Goal: Task Accomplishment & Management: Manage account settings

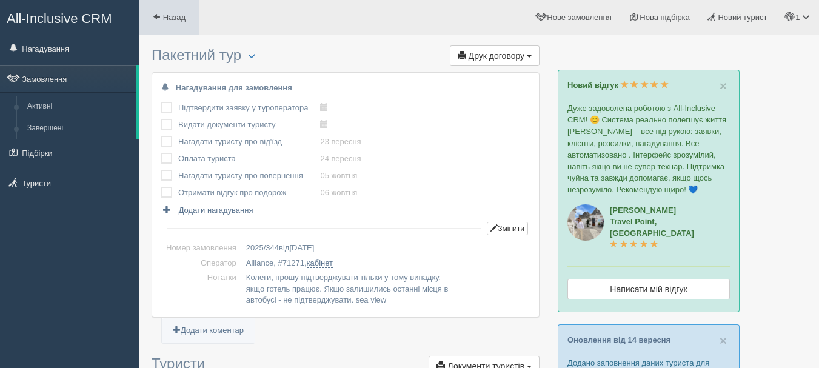
click at [173, 22] on link "Назад" at bounding box center [168, 17] width 59 height 35
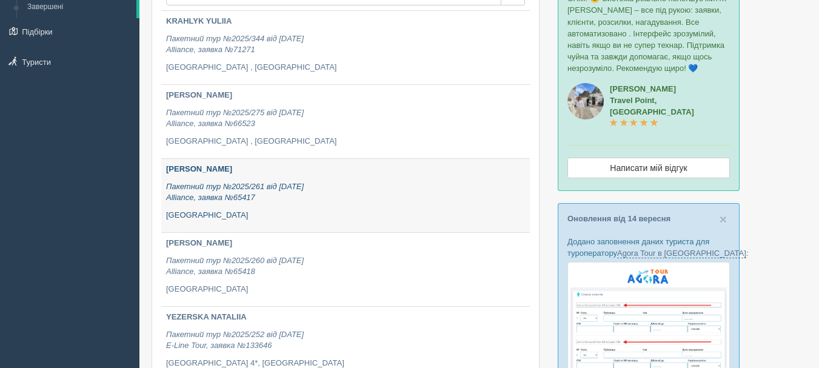
scroll to position [61, 0]
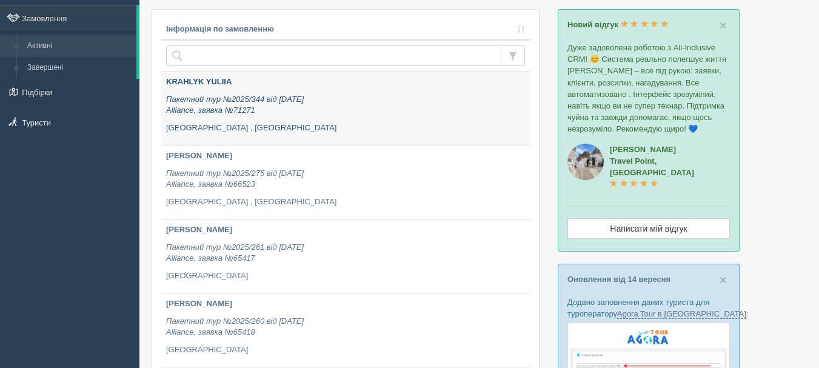
click at [219, 83] on b "KRAHLYK YULIIA" at bounding box center [198, 81] width 65 height 9
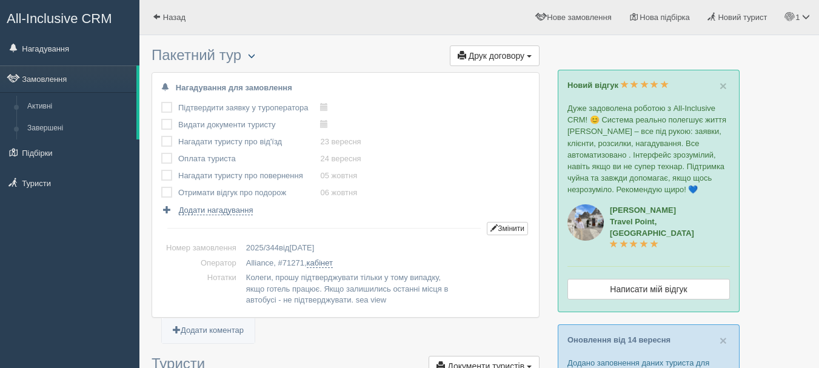
click at [260, 61] on button "button" at bounding box center [251, 56] width 21 height 15
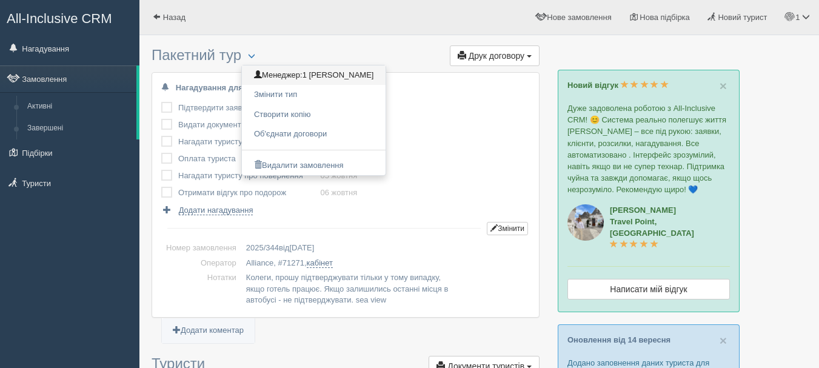
click at [341, 73] on span "1 [PERSON_NAME]" at bounding box center [338, 74] width 72 height 9
checkbox input "true"
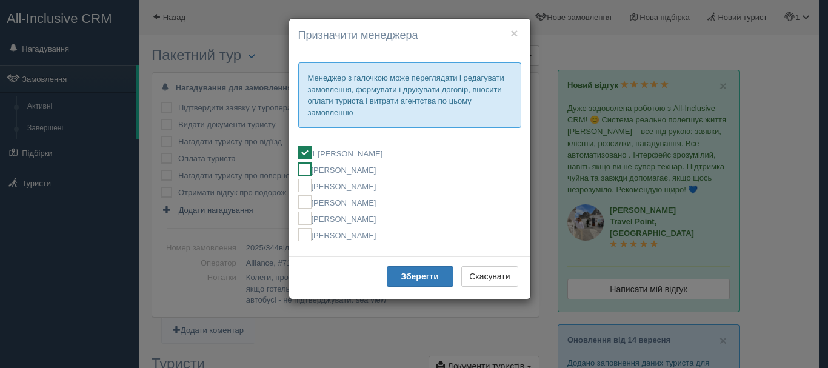
click at [346, 173] on label "[PERSON_NAME]" at bounding box center [409, 168] width 223 height 13
checkbox input "false"
checkbox input "true"
click at [404, 274] on b "Зберегти" at bounding box center [420, 277] width 38 height 10
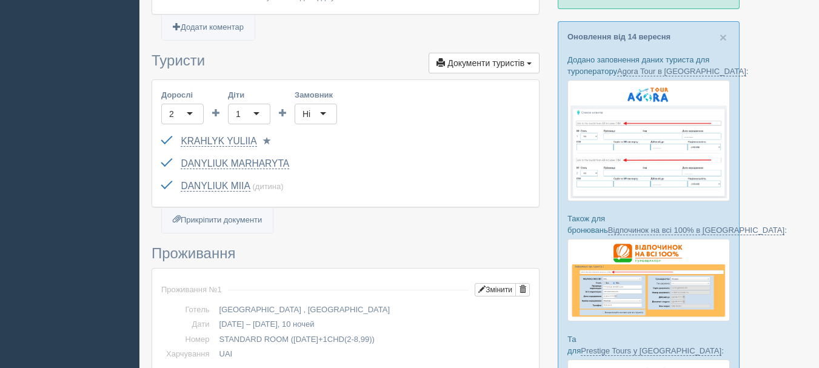
scroll to position [364, 0]
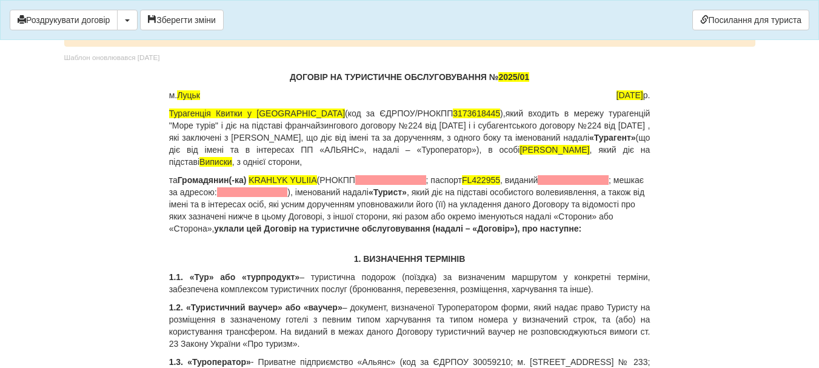
scroll to position [1819, 0]
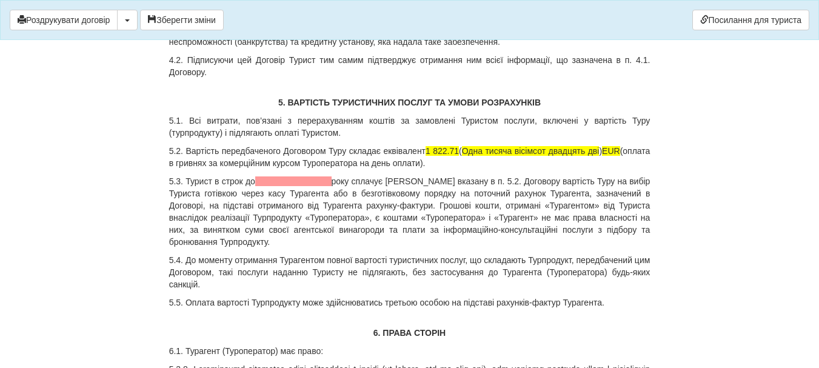
click at [462, 160] on p "5.2. Вартість передбаченого Договором Туру складає еквівалент 1 822.71 ( Одна т…" at bounding box center [409, 157] width 481 height 24
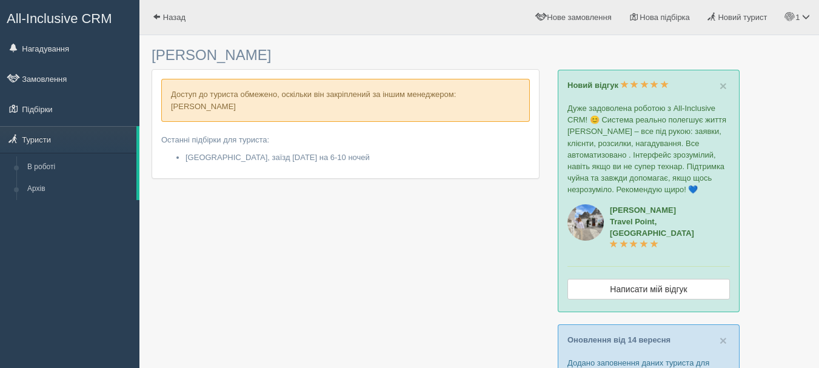
scroll to position [242, 0]
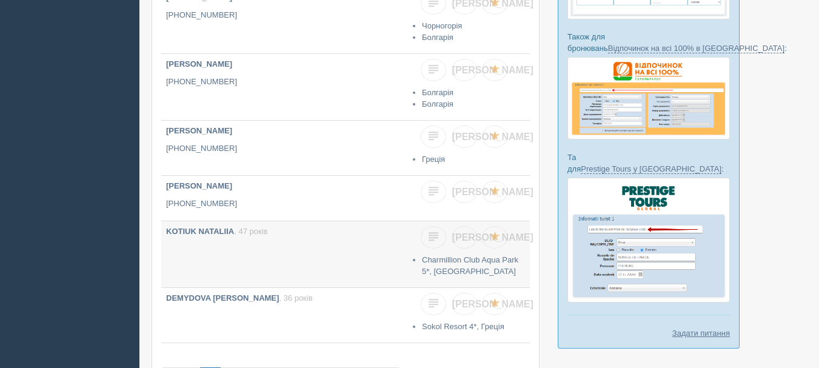
scroll to position [546, 0]
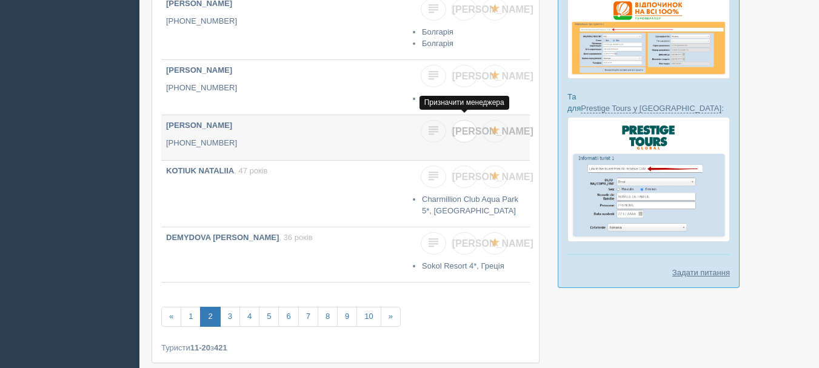
click at [466, 130] on span "[PERSON_NAME]" at bounding box center [492, 131] width 81 height 10
checkbox input "true"
checkbox input "false"
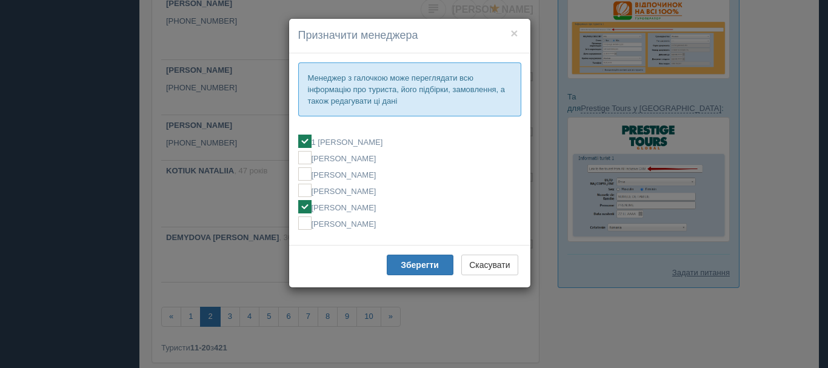
click at [405, 209] on label "[PERSON_NAME]" at bounding box center [409, 206] width 223 height 13
checkbox input "false"
checkbox input "true"
click at [401, 268] on b "Зберегти" at bounding box center [420, 265] width 38 height 10
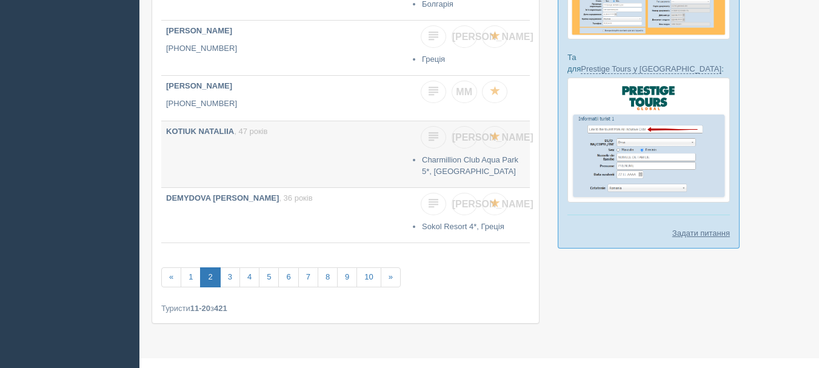
scroll to position [602, 0]
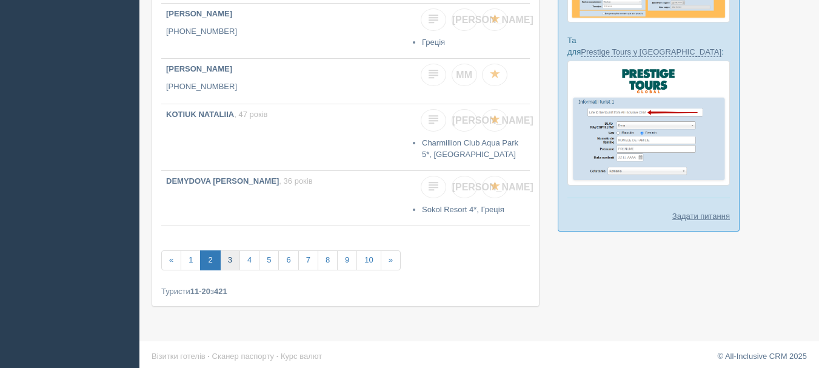
click at [230, 259] on link "3" at bounding box center [230, 260] width 20 height 20
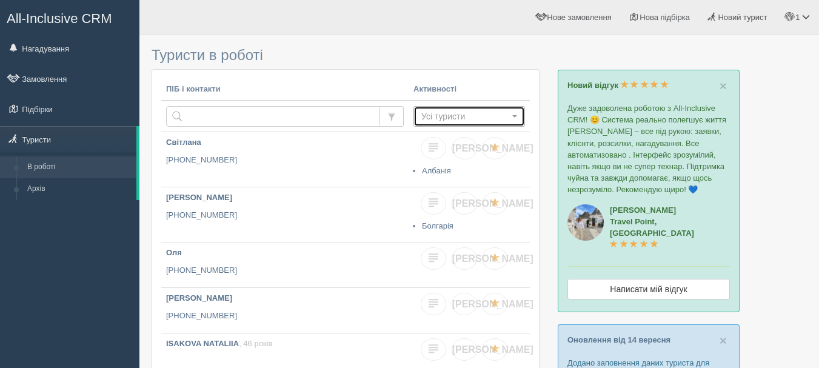
click at [470, 116] on span "Усі туристи" at bounding box center [465, 116] width 88 height 12
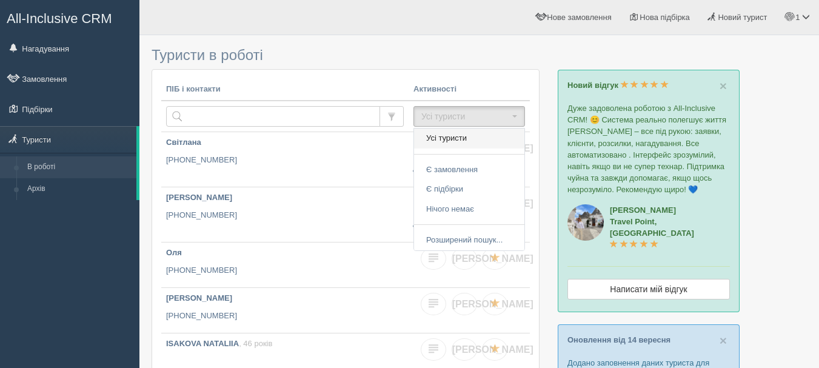
click at [461, 139] on span "Усі туристи" at bounding box center [446, 139] width 41 height 12
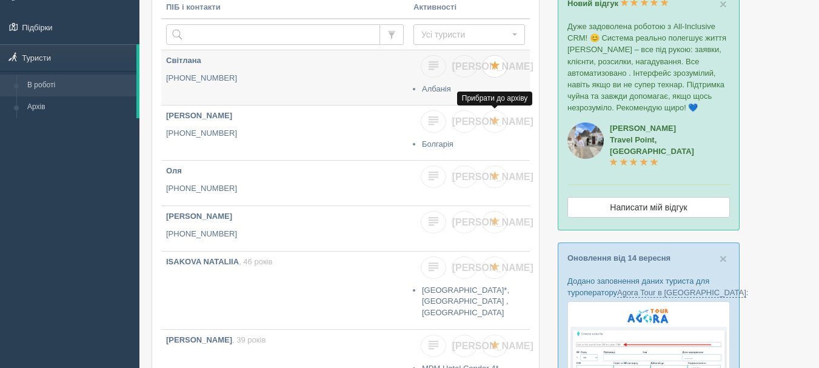
scroll to position [61, 0]
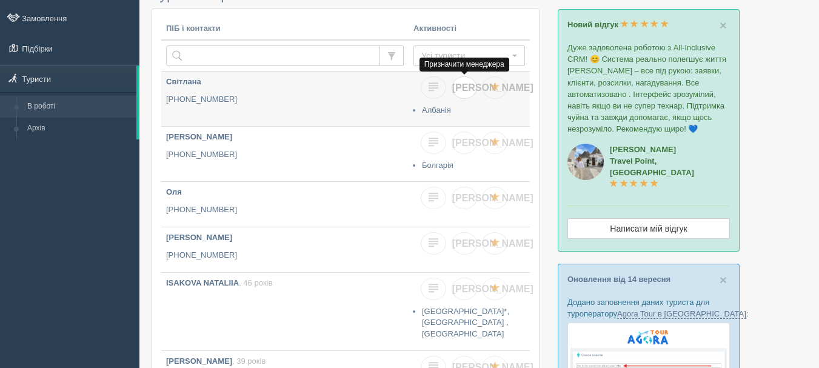
click at [467, 92] on span "[PERSON_NAME]" at bounding box center [492, 87] width 81 height 10
checkbox input "true"
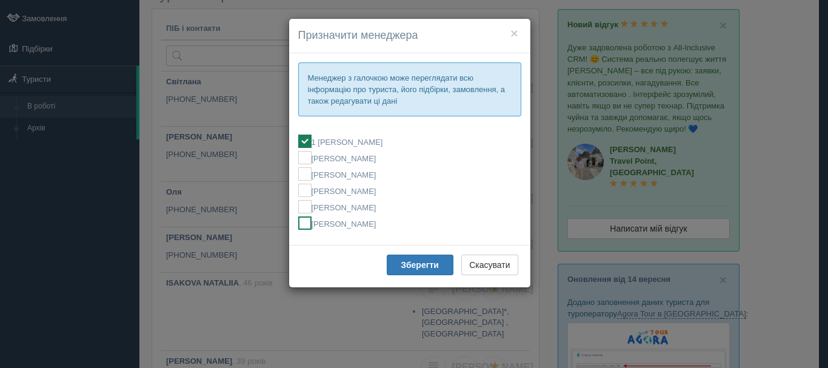
click at [370, 224] on label "[PERSON_NAME]" at bounding box center [409, 222] width 223 height 13
checkbox input "false"
checkbox input "true"
click at [418, 266] on b "Зберегти" at bounding box center [420, 265] width 38 height 10
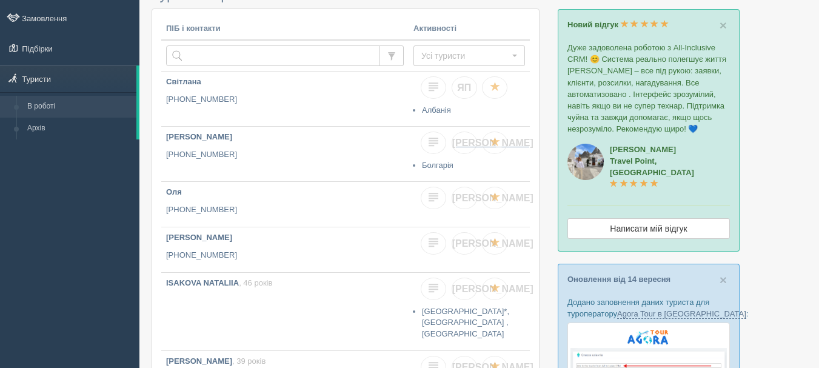
click at [464, 144] on span "[PERSON_NAME]" at bounding box center [492, 143] width 81 height 10
checkbox input "true"
checkbox input "false"
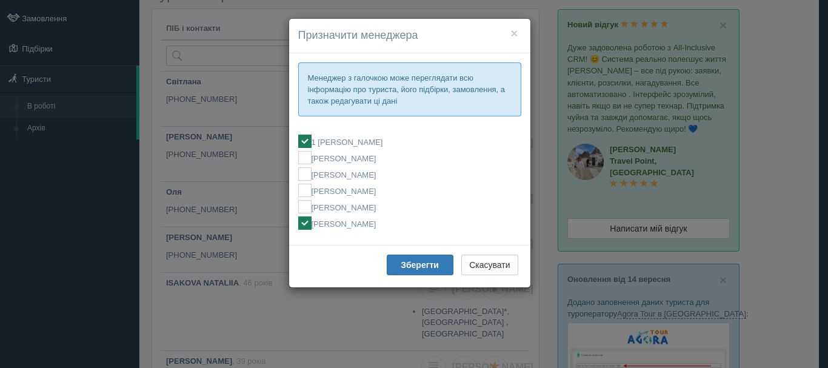
click at [375, 227] on label "[PERSON_NAME]" at bounding box center [409, 222] width 223 height 13
checkbox input "false"
checkbox input "true"
click at [410, 267] on b "Зберегти" at bounding box center [420, 265] width 38 height 10
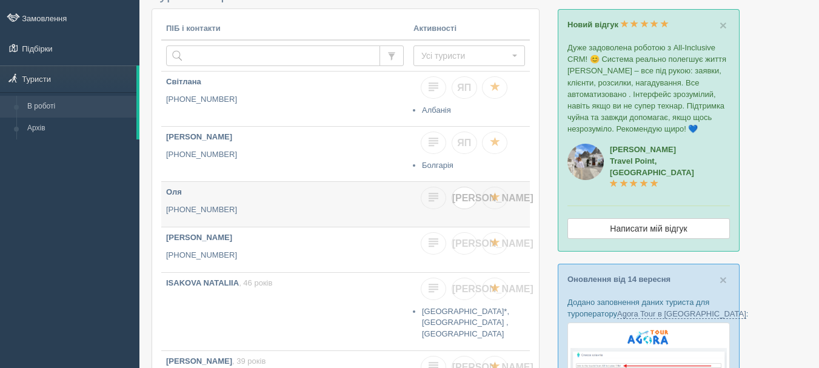
click at [464, 203] on link "[PERSON_NAME]" at bounding box center [464, 198] width 25 height 22
checkbox input "true"
checkbox input "false"
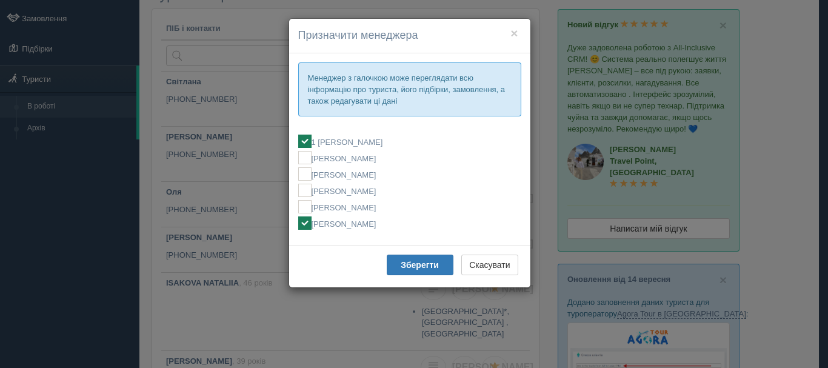
click at [394, 227] on label "[PERSON_NAME]" at bounding box center [409, 222] width 223 height 13
checkbox input "false"
checkbox input "true"
click at [412, 263] on b "Зберегти" at bounding box center [420, 265] width 38 height 10
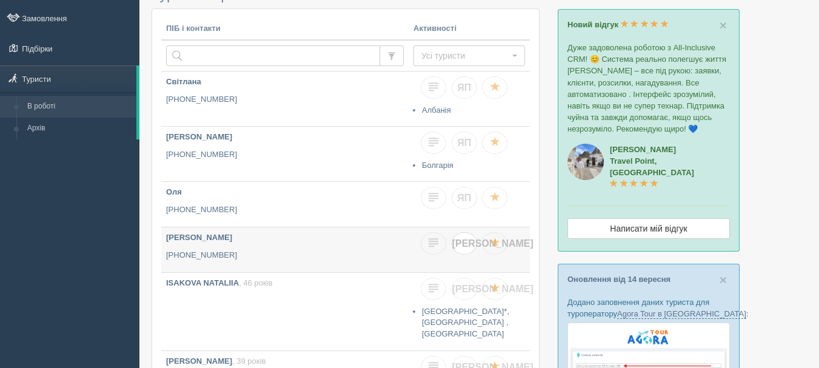
click at [465, 244] on span "[PERSON_NAME]" at bounding box center [492, 243] width 81 height 10
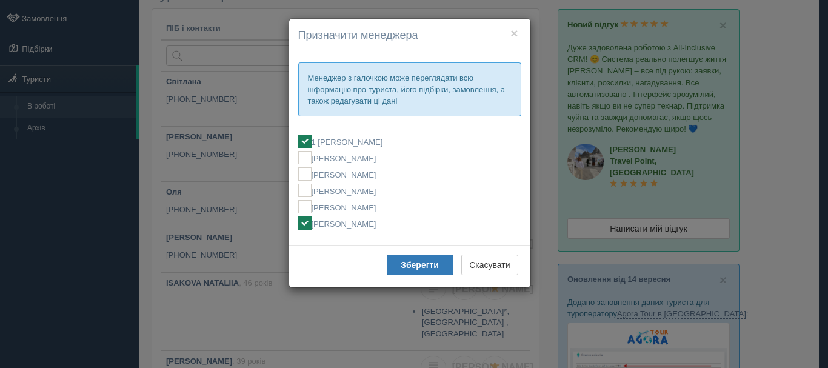
click at [359, 225] on label "[PERSON_NAME]" at bounding box center [409, 222] width 223 height 13
checkbox input "false"
checkbox input "true"
click at [410, 266] on b "Зберегти" at bounding box center [420, 265] width 38 height 10
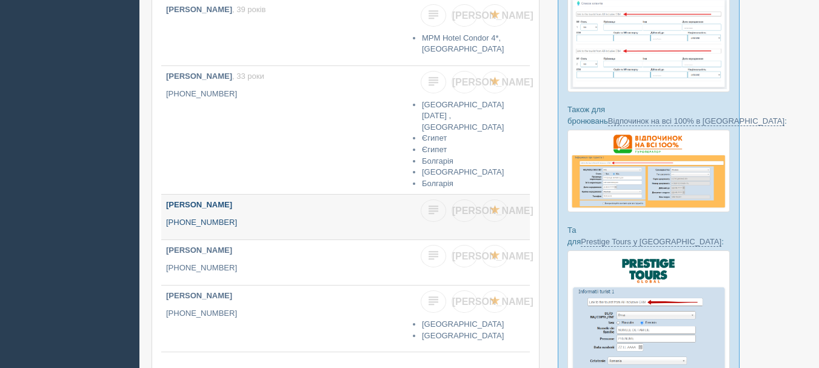
scroll to position [485, 0]
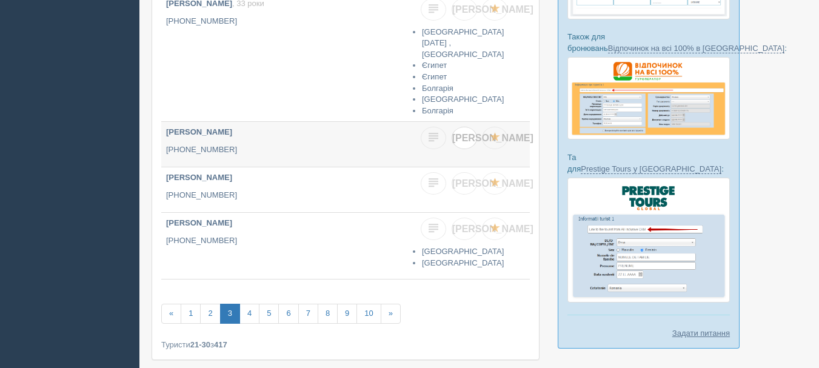
click at [471, 133] on link "[PERSON_NAME]" at bounding box center [464, 138] width 25 height 22
checkbox input "true"
checkbox input "false"
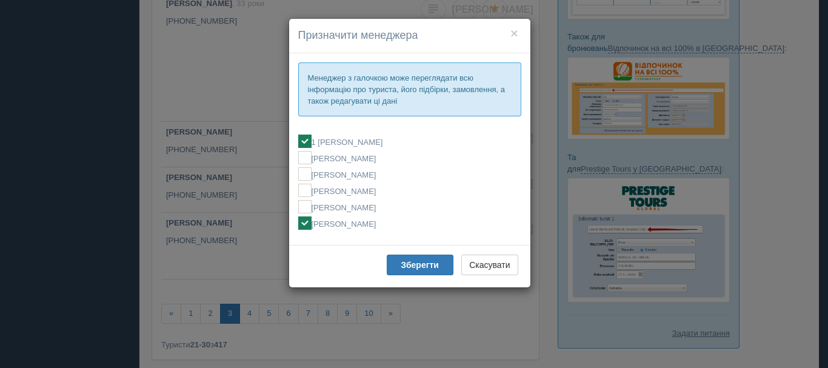
click at [349, 222] on label "[PERSON_NAME]" at bounding box center [409, 222] width 223 height 13
checkbox input "false"
checkbox input "true"
click at [423, 272] on button "Зберегти" at bounding box center [420, 265] width 67 height 21
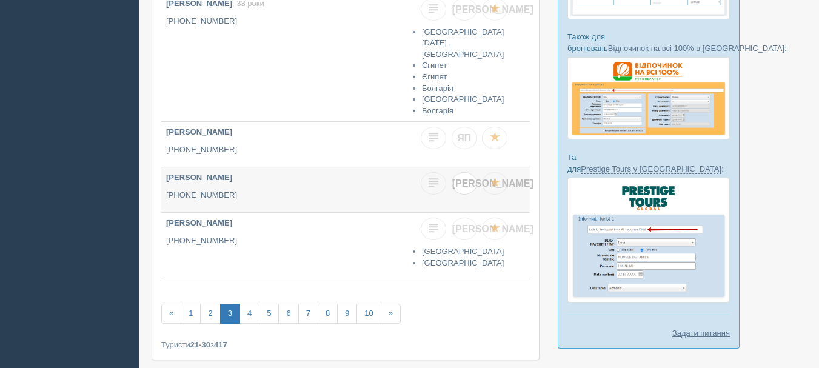
click at [466, 181] on span "[PERSON_NAME]" at bounding box center [492, 183] width 81 height 10
checkbox input "true"
checkbox input "false"
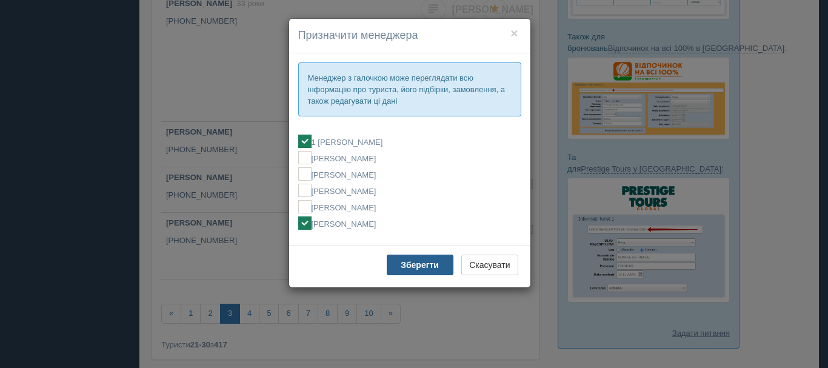
click at [427, 259] on button "Зберегти" at bounding box center [420, 265] width 67 height 21
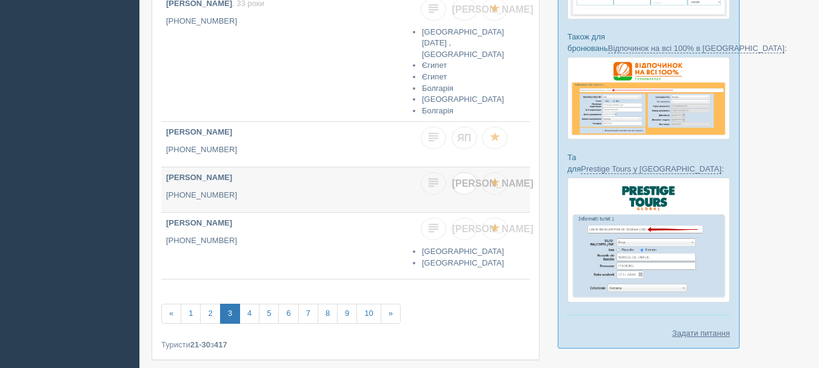
click at [469, 187] on link "[PERSON_NAME]" at bounding box center [464, 183] width 25 height 22
checkbox input "true"
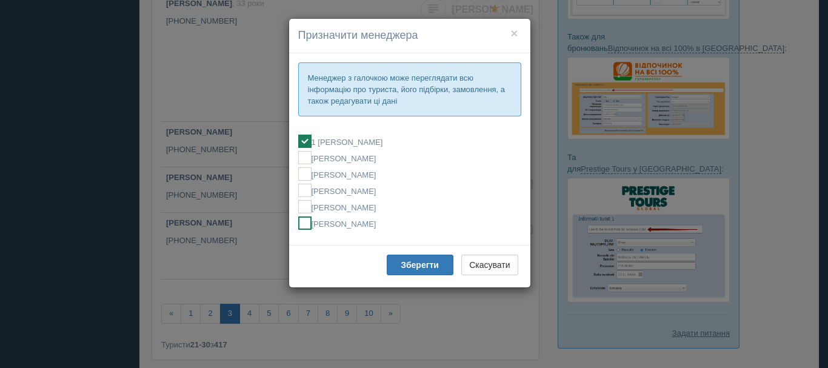
click at [392, 221] on label "[PERSON_NAME]" at bounding box center [409, 222] width 223 height 13
checkbox input "false"
checkbox input "true"
click at [413, 262] on b "Зберегти" at bounding box center [420, 265] width 38 height 10
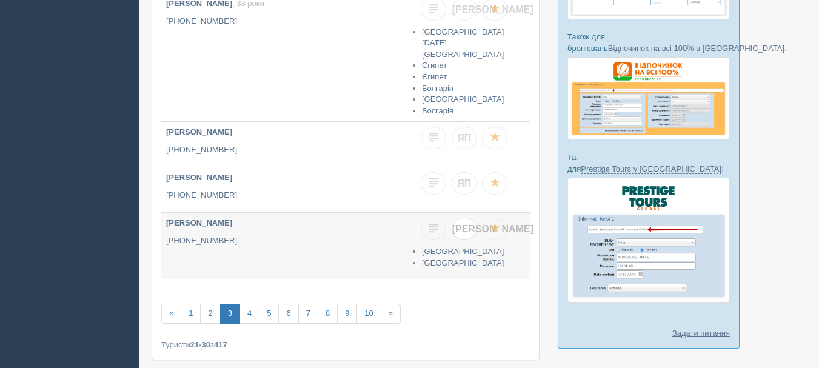
click at [469, 223] on link "[PERSON_NAME]" at bounding box center [464, 229] width 25 height 22
checkbox input "true"
checkbox input "false"
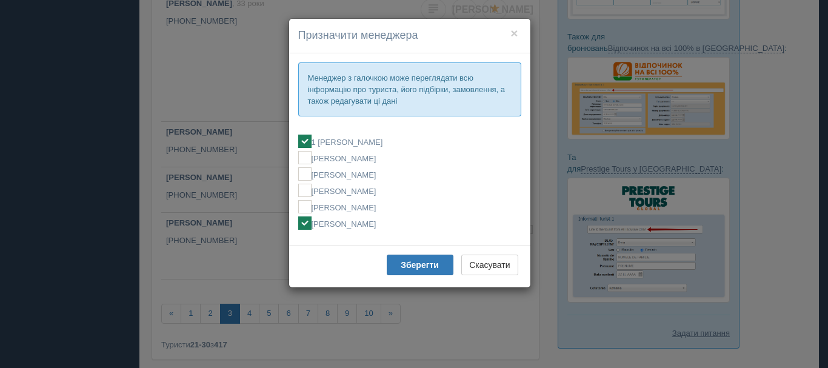
click at [348, 227] on label "[PERSON_NAME]" at bounding box center [409, 222] width 223 height 13
checkbox input "false"
checkbox input "true"
click at [403, 262] on b "Зберегти" at bounding box center [420, 265] width 38 height 10
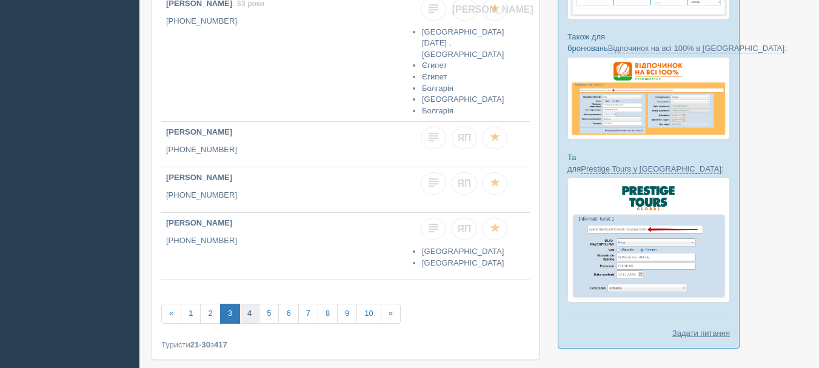
click at [249, 309] on link "4" at bounding box center [249, 314] width 20 height 20
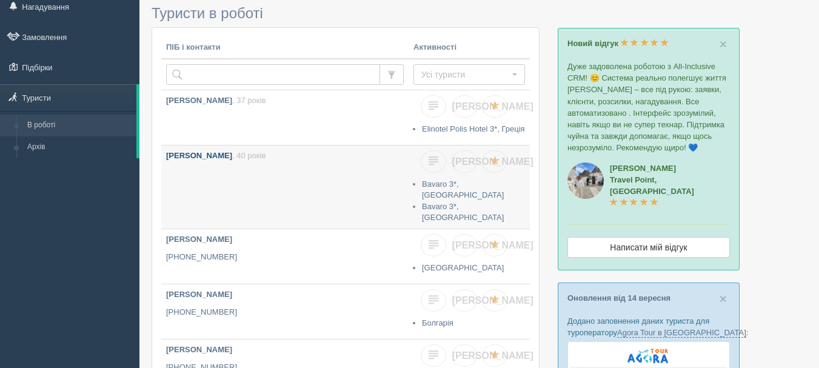
scroll to position [61, 0]
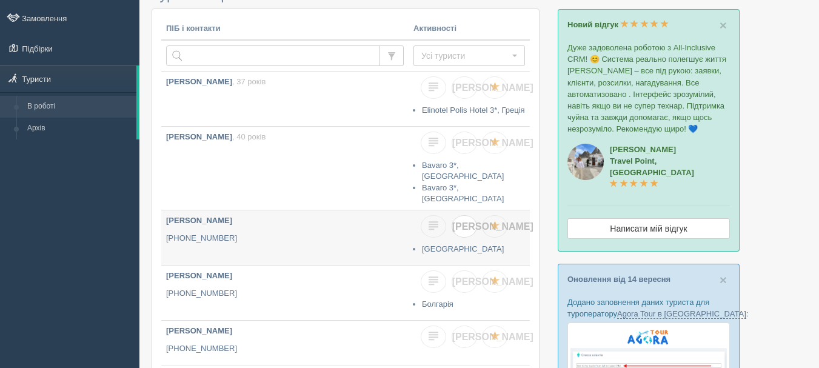
click at [463, 221] on span "[PERSON_NAME]" at bounding box center [492, 226] width 81 height 10
checkbox input "true"
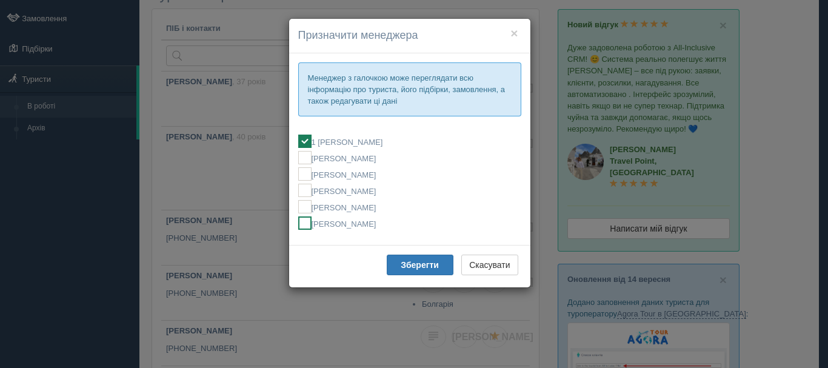
click at [396, 225] on label "[PERSON_NAME]" at bounding box center [409, 222] width 223 height 13
checkbox input "false"
checkbox input "true"
click at [413, 268] on b "Зберегти" at bounding box center [420, 265] width 38 height 10
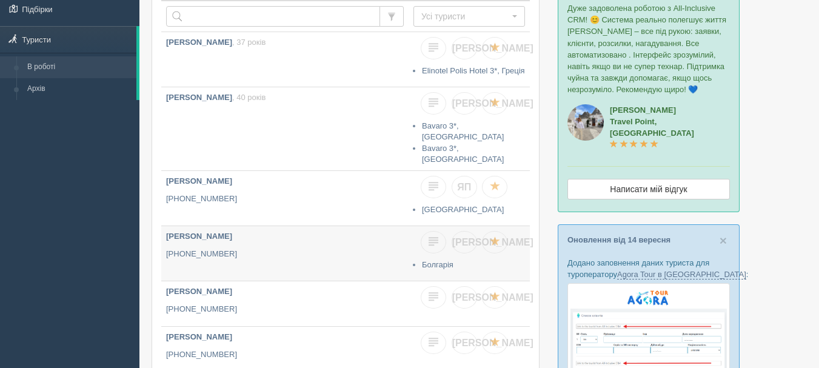
scroll to position [121, 0]
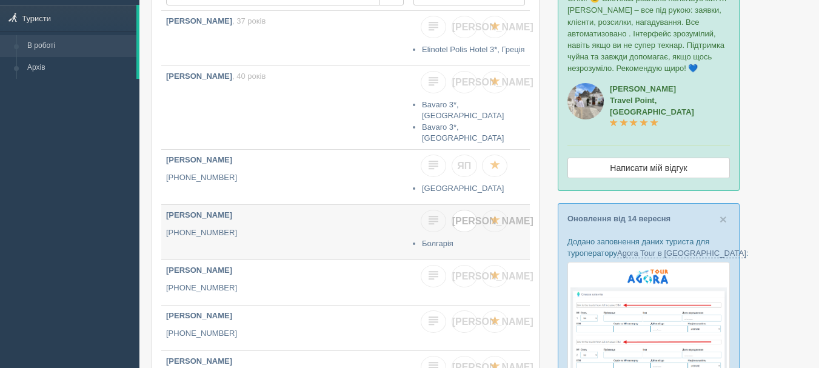
click at [464, 216] on span "[PERSON_NAME]" at bounding box center [492, 221] width 81 height 10
checkbox input "true"
checkbox input "false"
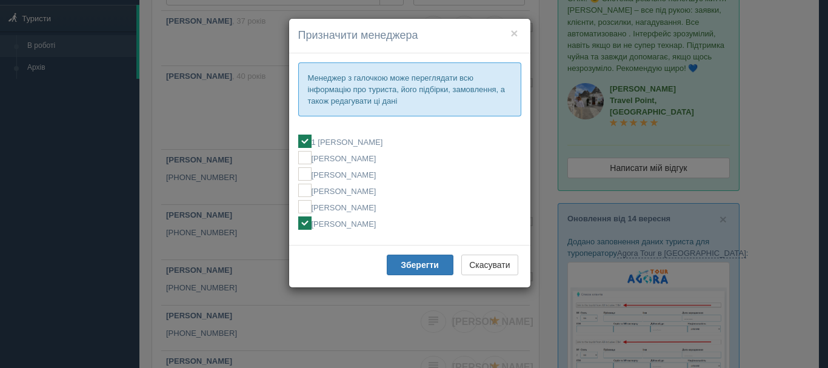
click at [332, 224] on label "[PERSON_NAME]" at bounding box center [409, 222] width 223 height 13
checkbox input "false"
checkbox input "true"
click at [399, 266] on button "Зберегти" at bounding box center [420, 265] width 67 height 21
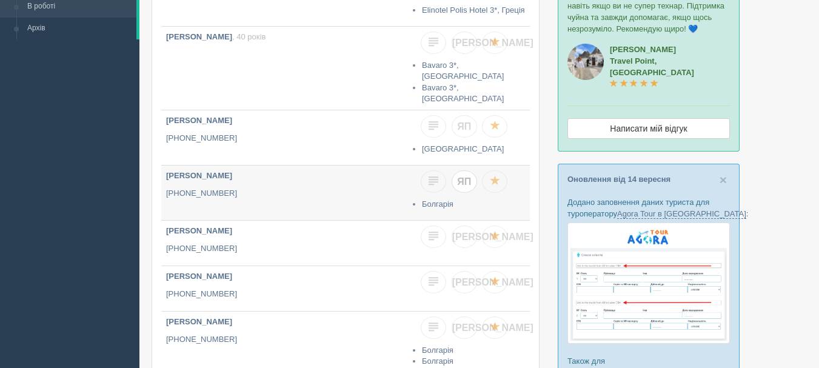
scroll to position [182, 0]
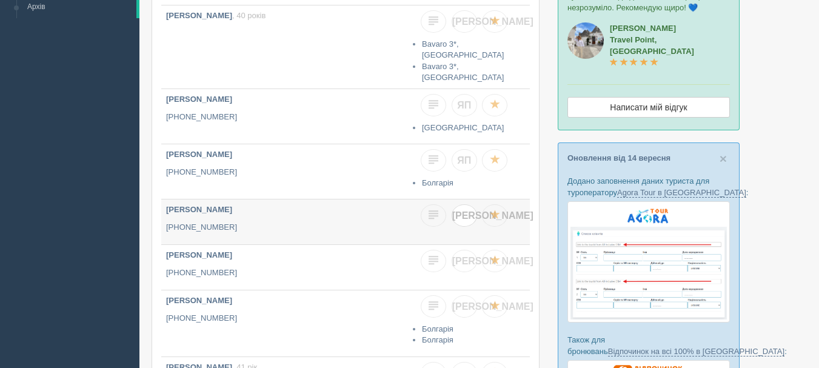
click at [456, 205] on link "[PERSON_NAME]" at bounding box center [464, 215] width 25 height 22
checkbox input "true"
checkbox input "false"
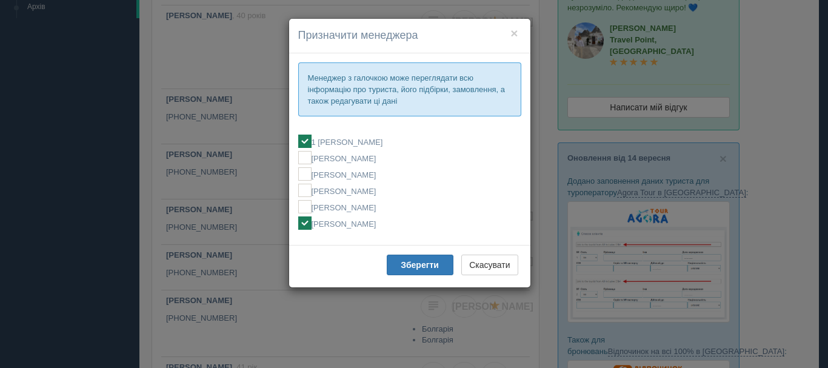
click at [335, 224] on label "[PERSON_NAME]" at bounding box center [409, 222] width 223 height 13
checkbox input "false"
checkbox input "true"
click at [418, 266] on b "Зберегти" at bounding box center [420, 265] width 38 height 10
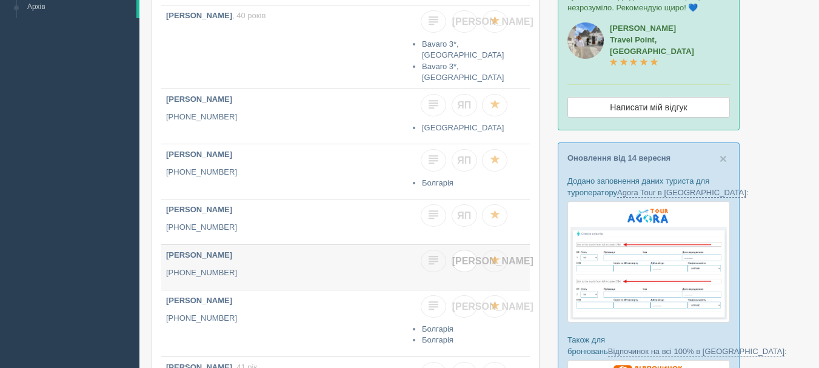
click at [464, 256] on span "[PERSON_NAME]" at bounding box center [492, 261] width 81 height 10
checkbox input "true"
checkbox input "false"
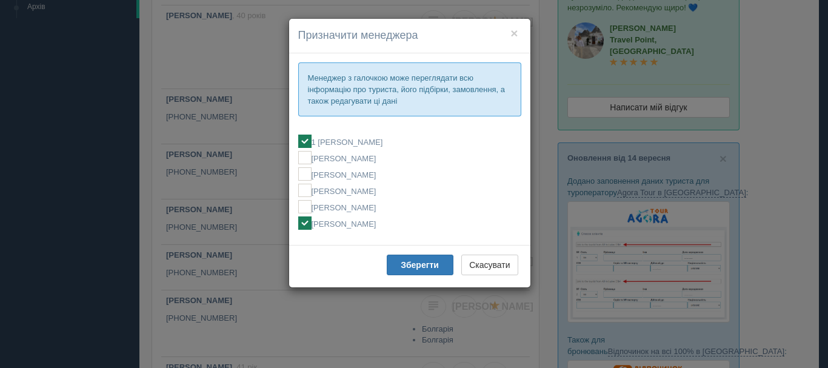
click at [381, 227] on label "[PERSON_NAME]" at bounding box center [409, 222] width 223 height 13
checkbox input "false"
checkbox input "true"
click at [403, 266] on b "Зберегти" at bounding box center [420, 265] width 38 height 10
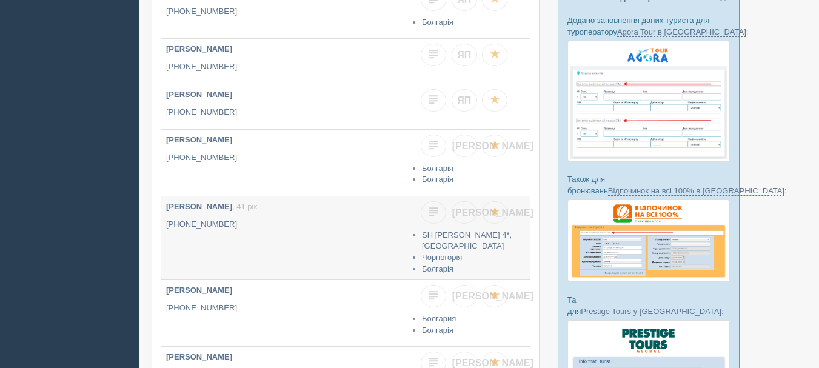
scroll to position [364, 0]
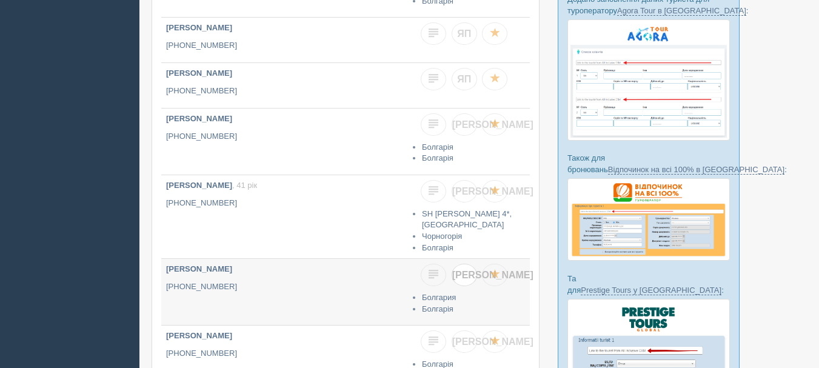
click at [470, 264] on link "[PERSON_NAME]" at bounding box center [464, 275] width 25 height 22
checkbox input "true"
checkbox input "false"
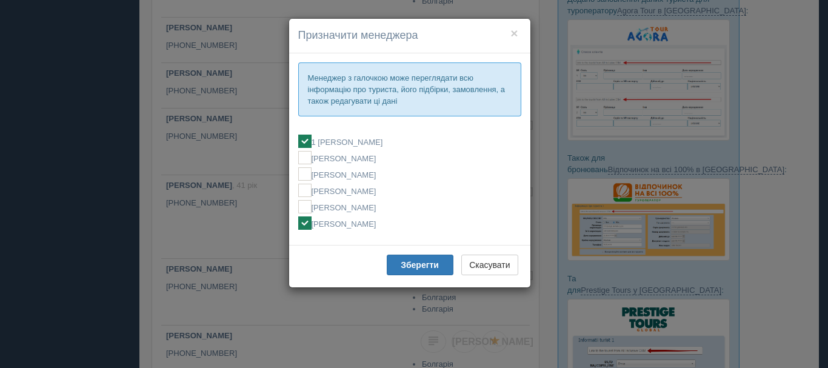
click at [367, 227] on label "[PERSON_NAME]" at bounding box center [409, 222] width 223 height 13
checkbox input "false"
checkbox input "true"
click at [406, 263] on b "Зберегти" at bounding box center [420, 265] width 38 height 10
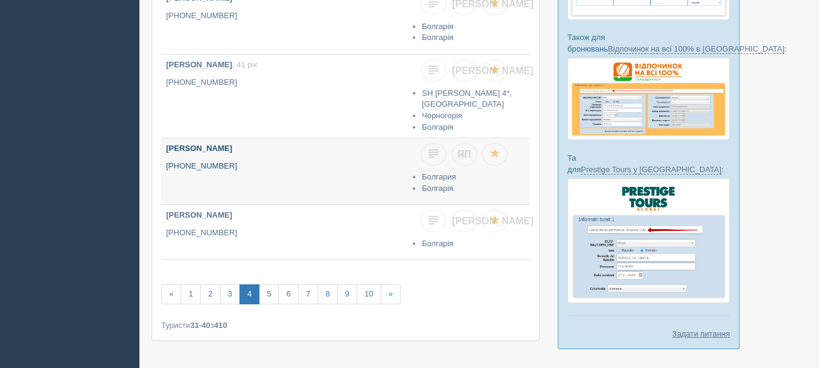
scroll to position [485, 0]
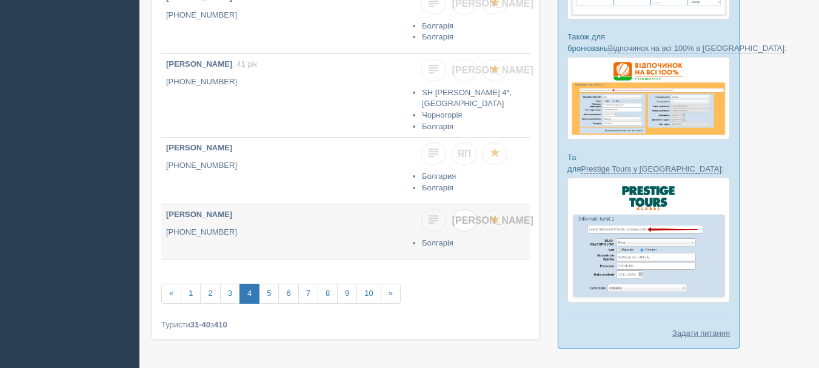
click at [464, 215] on span "[PERSON_NAME]" at bounding box center [492, 220] width 81 height 10
checkbox input "true"
checkbox input "false"
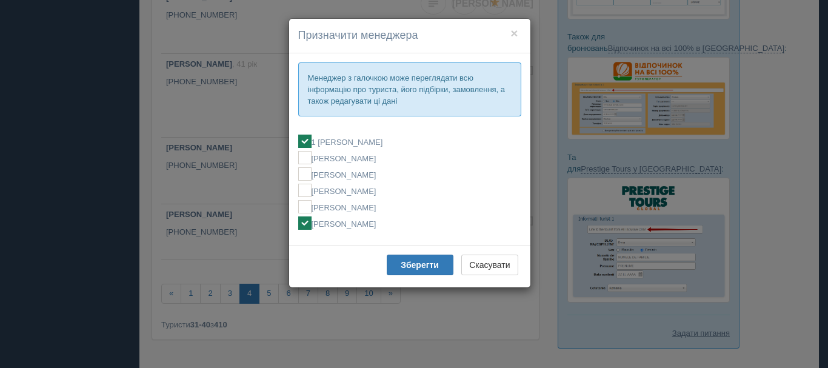
click at [355, 227] on label "[PERSON_NAME]" at bounding box center [409, 222] width 223 height 13
checkbox input "false"
checkbox input "true"
click at [407, 280] on div "Зберегти Скасувати" at bounding box center [409, 266] width 241 height 42
click at [406, 265] on b "Зберегти" at bounding box center [420, 265] width 38 height 10
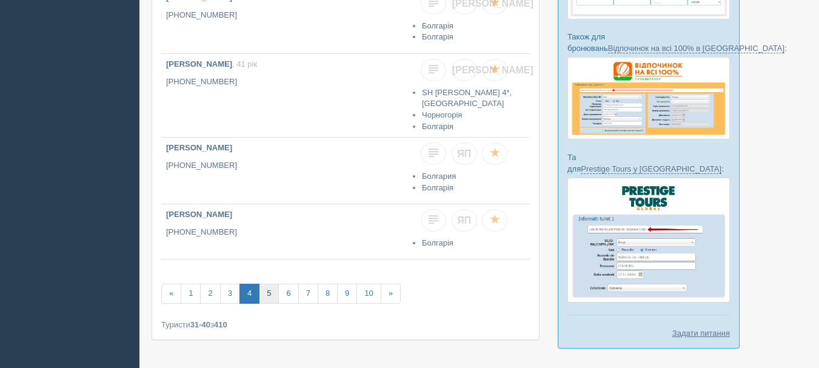
click at [272, 284] on link "5" at bounding box center [269, 294] width 20 height 20
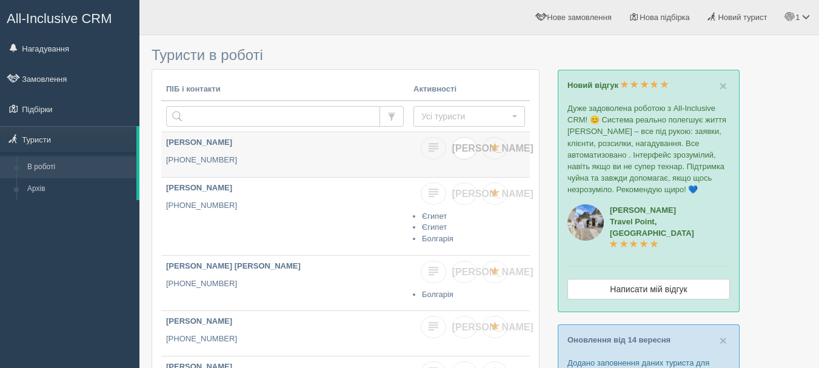
click at [469, 153] on link "[PERSON_NAME]" at bounding box center [464, 148] width 25 height 22
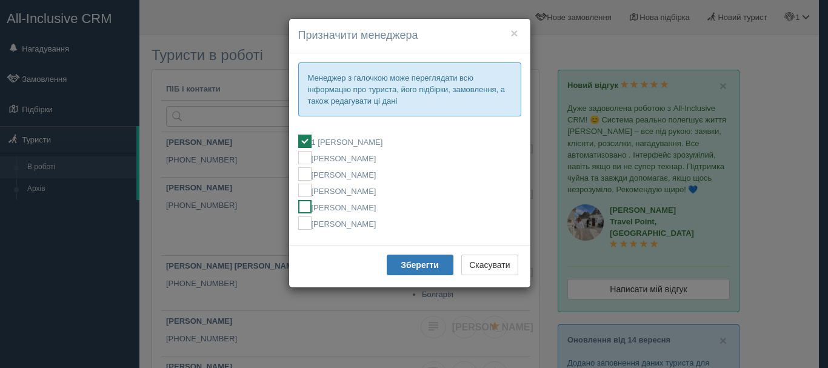
click at [358, 207] on label "[PERSON_NAME]" at bounding box center [409, 206] width 223 height 13
checkbox input "false"
checkbox input "true"
click at [406, 276] on div "Зберегти Скасувати" at bounding box center [409, 266] width 241 height 42
click at [404, 268] on b "Зберегти" at bounding box center [420, 265] width 38 height 10
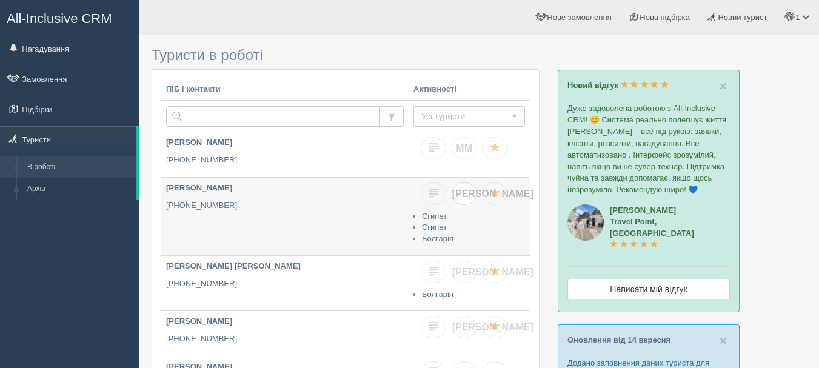
click at [465, 198] on span "[PERSON_NAME]" at bounding box center [492, 194] width 81 height 10
checkbox input "true"
checkbox input "false"
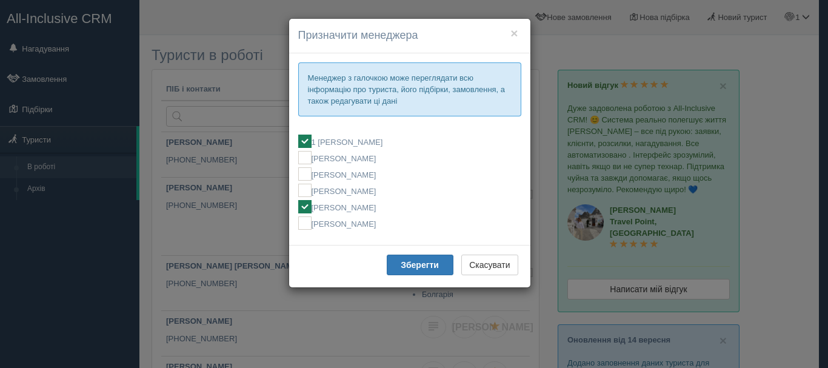
click at [373, 206] on label "[PERSON_NAME]" at bounding box center [409, 206] width 223 height 13
checkbox input "false"
checkbox input "true"
click at [406, 269] on b "Зберегти" at bounding box center [420, 265] width 38 height 10
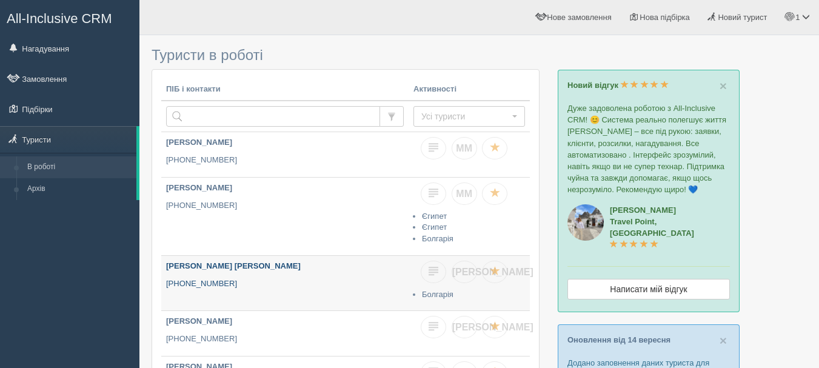
scroll to position [61, 0]
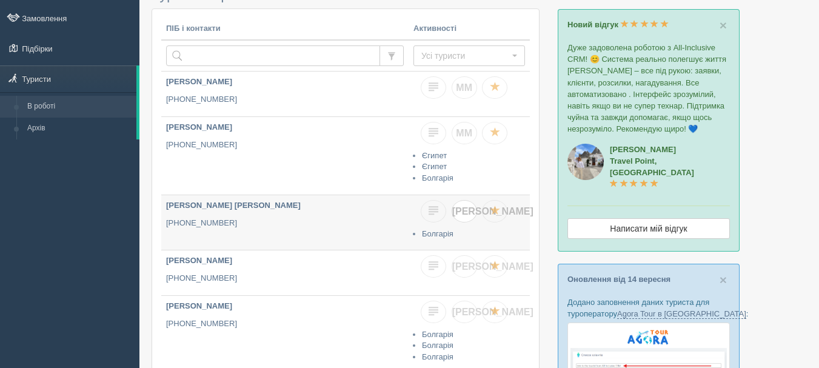
click at [466, 212] on span "[PERSON_NAME]" at bounding box center [492, 211] width 81 height 10
checkbox input "true"
checkbox input "false"
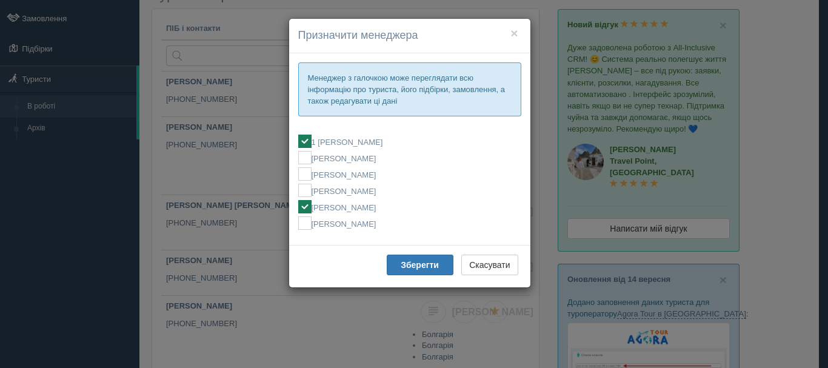
click at [350, 209] on label "[PERSON_NAME]" at bounding box center [409, 206] width 223 height 13
checkbox input "false"
checkbox input "true"
click at [406, 267] on b "Зберегти" at bounding box center [420, 265] width 38 height 10
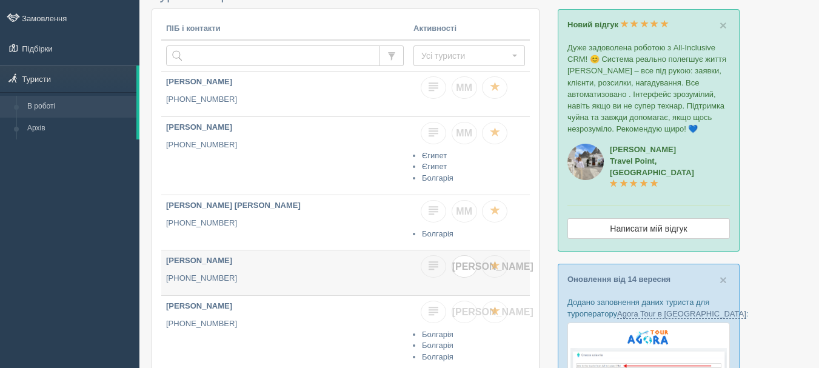
click at [465, 269] on span "[PERSON_NAME]" at bounding box center [492, 266] width 81 height 10
checkbox input "true"
checkbox input "false"
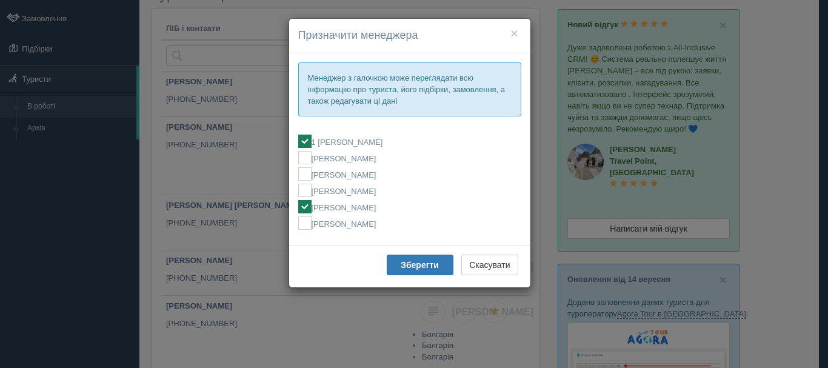
click at [379, 209] on label "[PERSON_NAME]" at bounding box center [409, 206] width 223 height 13
checkbox input "false"
checkbox input "true"
click at [401, 261] on b "Зберегти" at bounding box center [420, 265] width 38 height 10
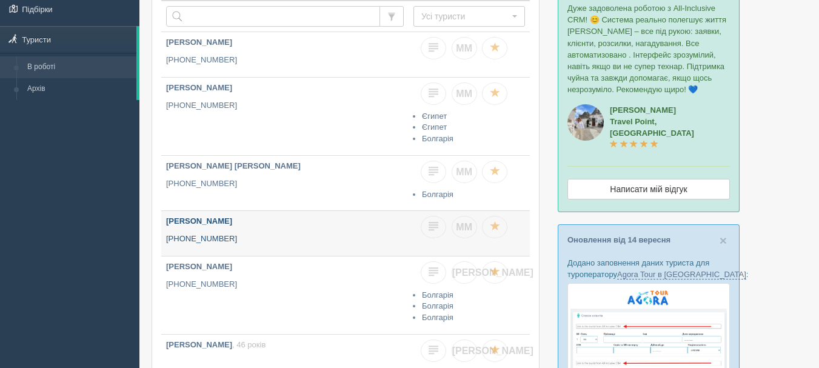
scroll to position [121, 0]
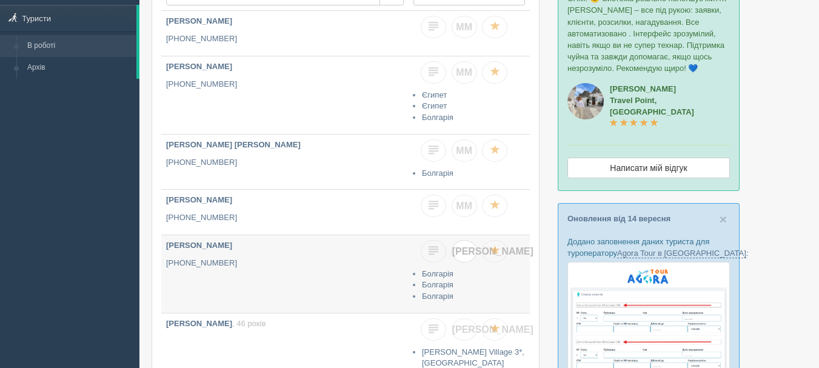
click at [464, 254] on span "[PERSON_NAME]" at bounding box center [492, 251] width 81 height 10
checkbox input "true"
checkbox input "false"
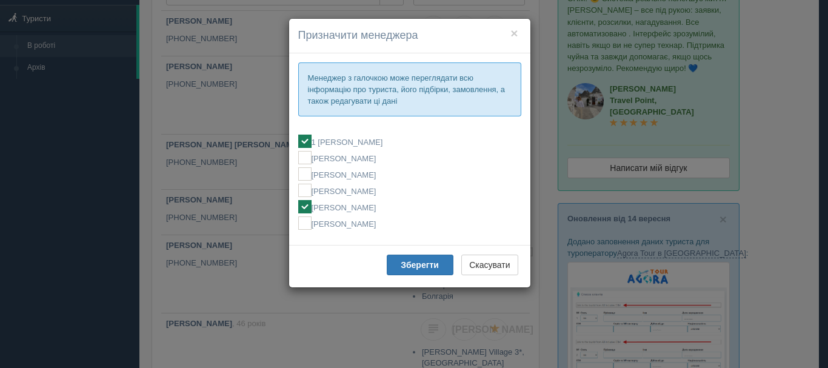
click at [359, 209] on label "[PERSON_NAME]" at bounding box center [409, 206] width 223 height 13
checkbox input "false"
checkbox input "true"
click at [404, 261] on b "Зберегти" at bounding box center [420, 265] width 38 height 10
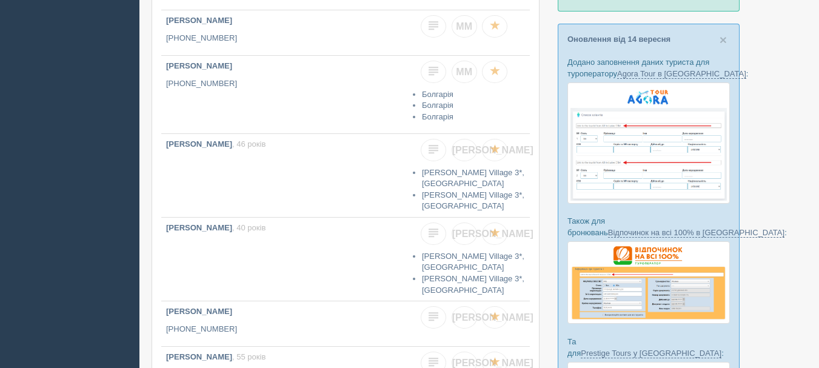
scroll to position [303, 0]
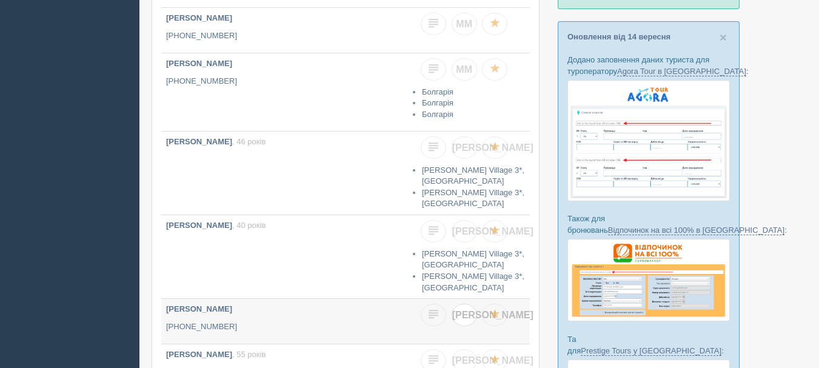
click at [466, 310] on span "[PERSON_NAME]" at bounding box center [492, 315] width 81 height 10
checkbox input "true"
checkbox input "false"
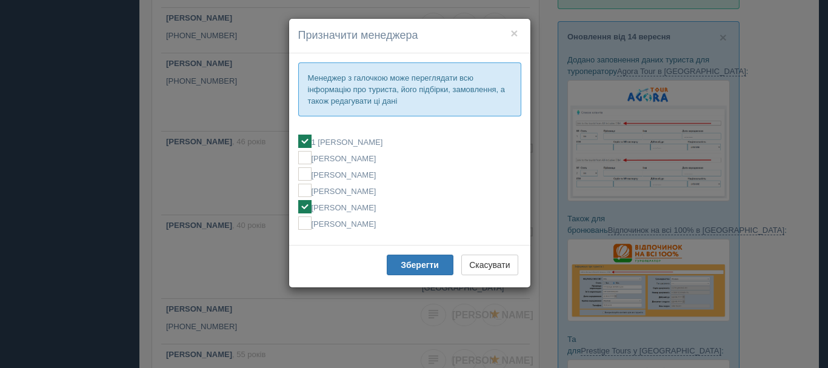
click at [357, 202] on label "[PERSON_NAME]" at bounding box center [409, 206] width 223 height 13
checkbox input "false"
checkbox input "true"
click at [402, 258] on button "Зберегти" at bounding box center [420, 265] width 67 height 21
